Goal: Information Seeking & Learning: Learn about a topic

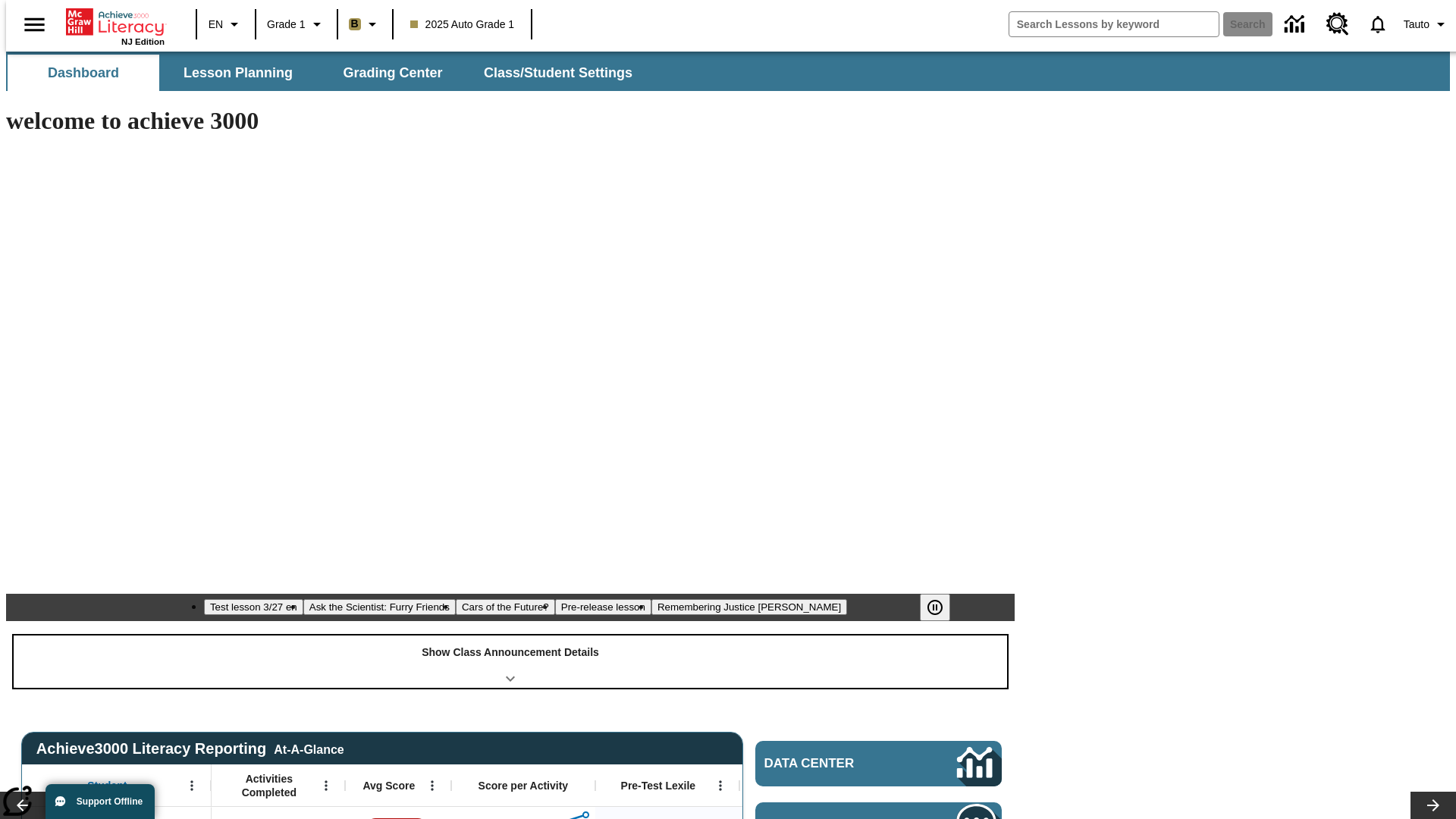
click at [511, 635] on div "Show Class Announcement Details" at bounding box center [511, 661] width 994 height 53
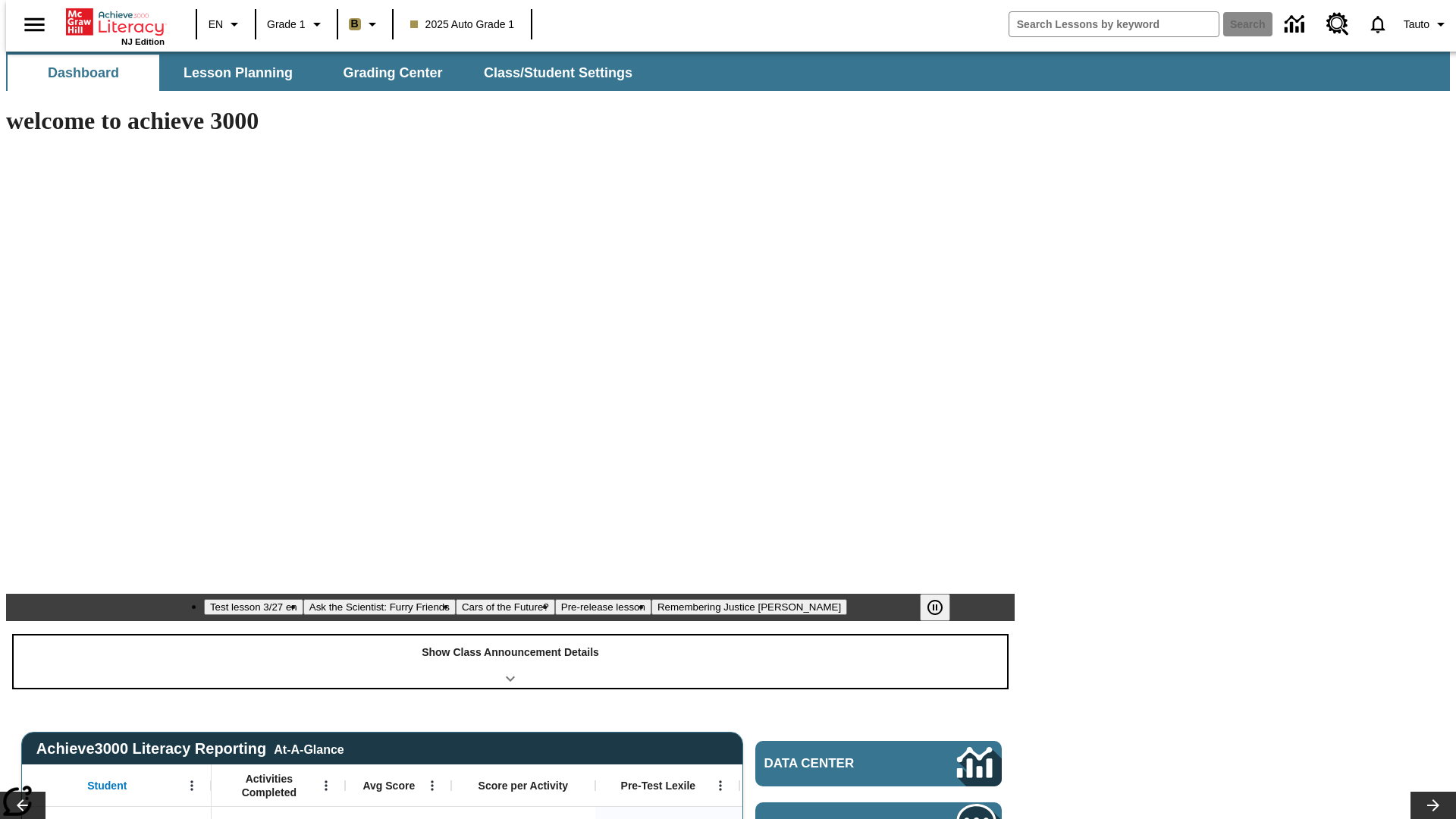
click at [511, 635] on div "Show Class Announcement Details" at bounding box center [511, 661] width 994 height 53
